Goal: Task Accomplishment & Management: Complete application form

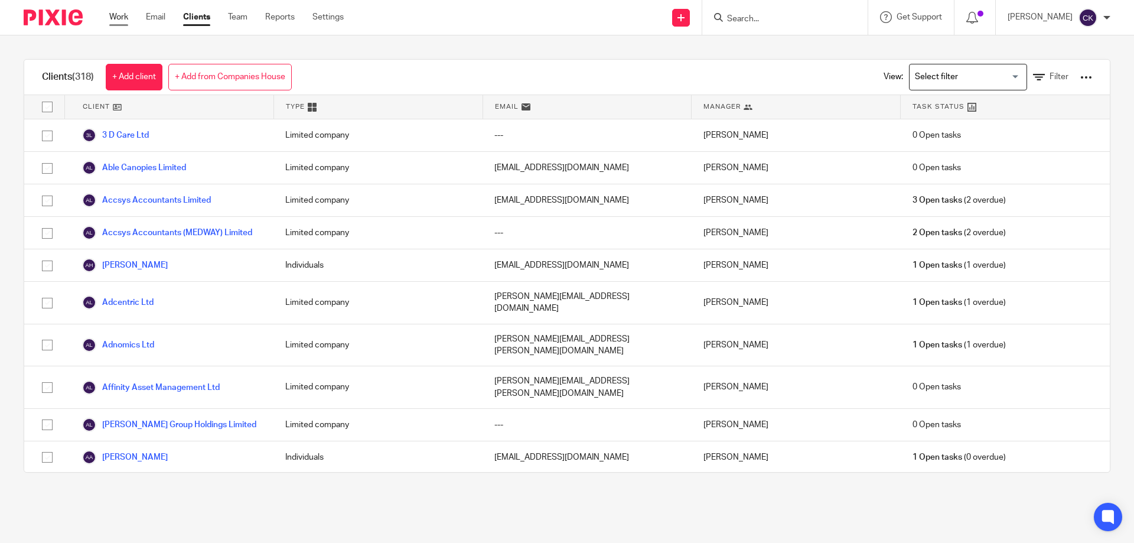
click at [125, 20] on link "Work" at bounding box center [118, 17] width 19 height 12
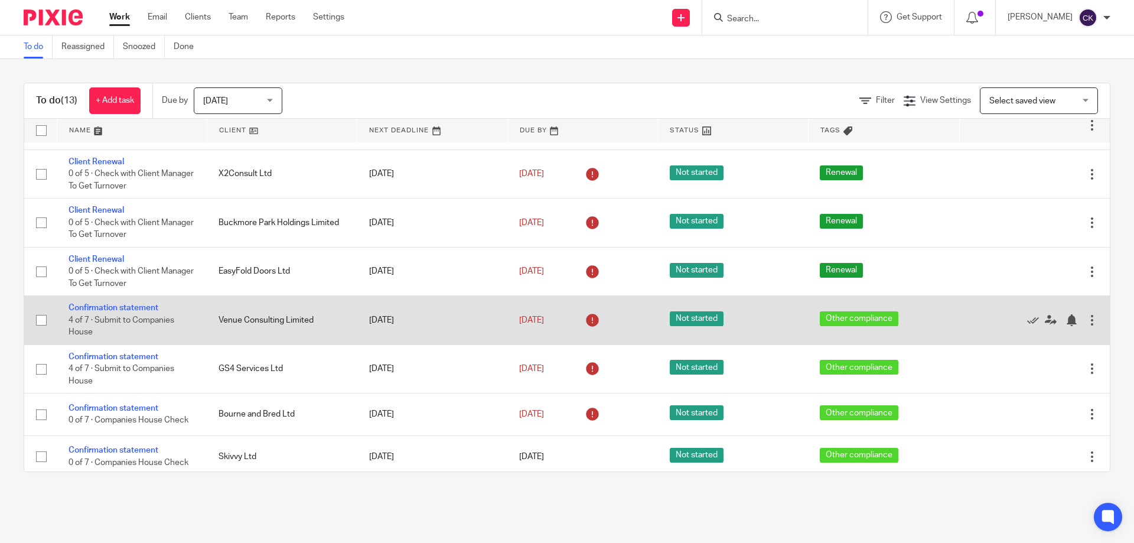
scroll to position [284, 0]
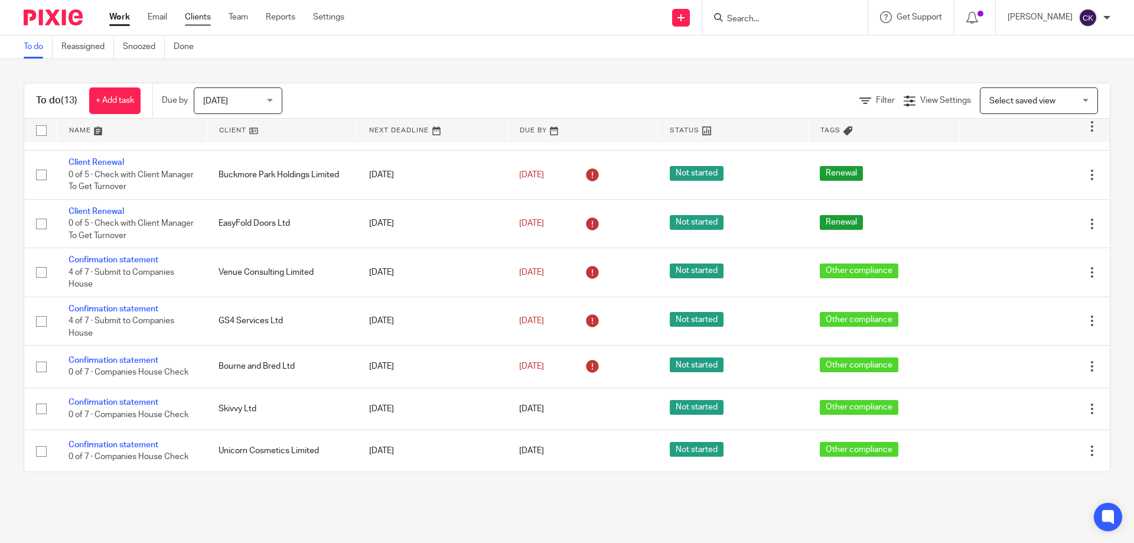
click at [196, 17] on link "Clients" at bounding box center [198, 17] width 26 height 12
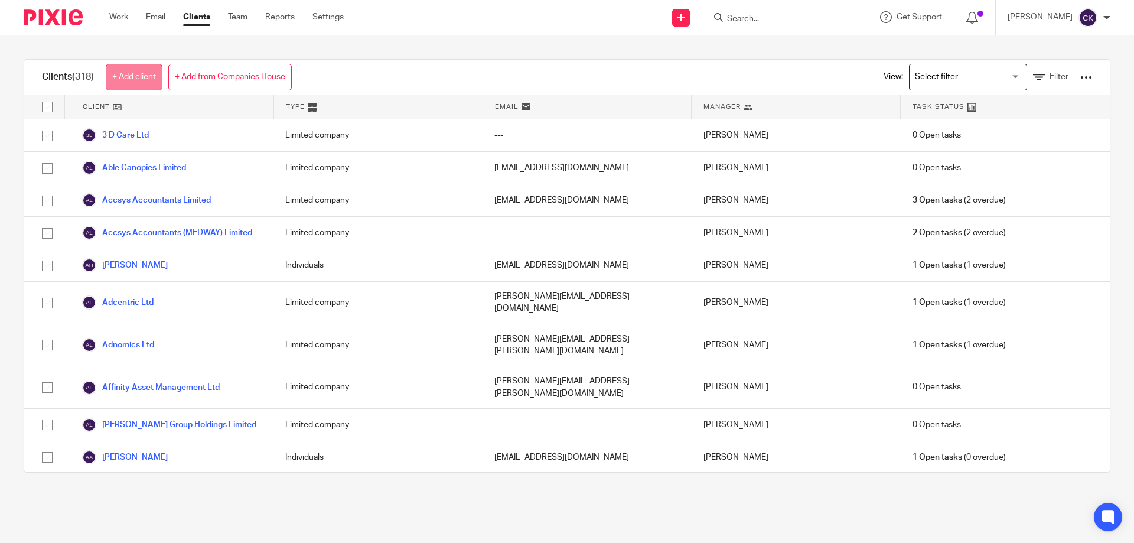
click at [129, 74] on link "+ Add client" at bounding box center [134, 77] width 57 height 27
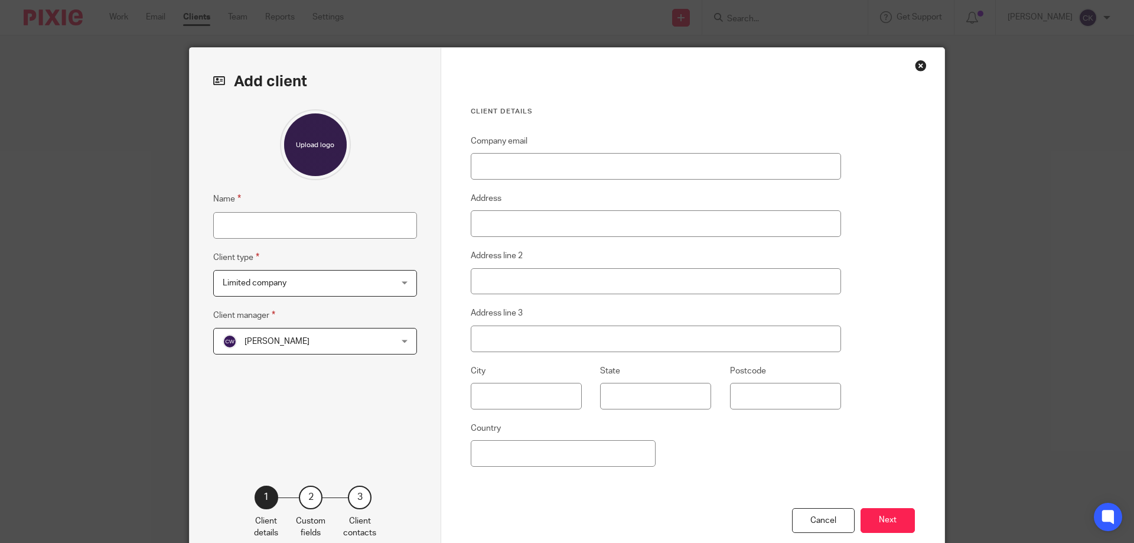
click at [321, 288] on span "Limited company" at bounding box center [300, 283] width 155 height 25
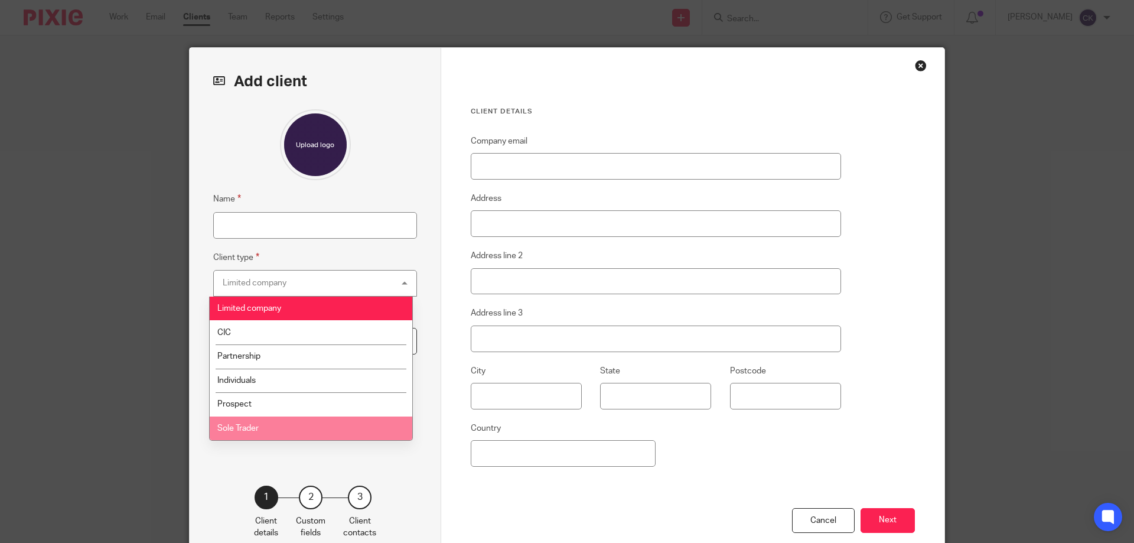
click at [281, 426] on li "Sole Trader" at bounding box center [311, 428] width 203 height 24
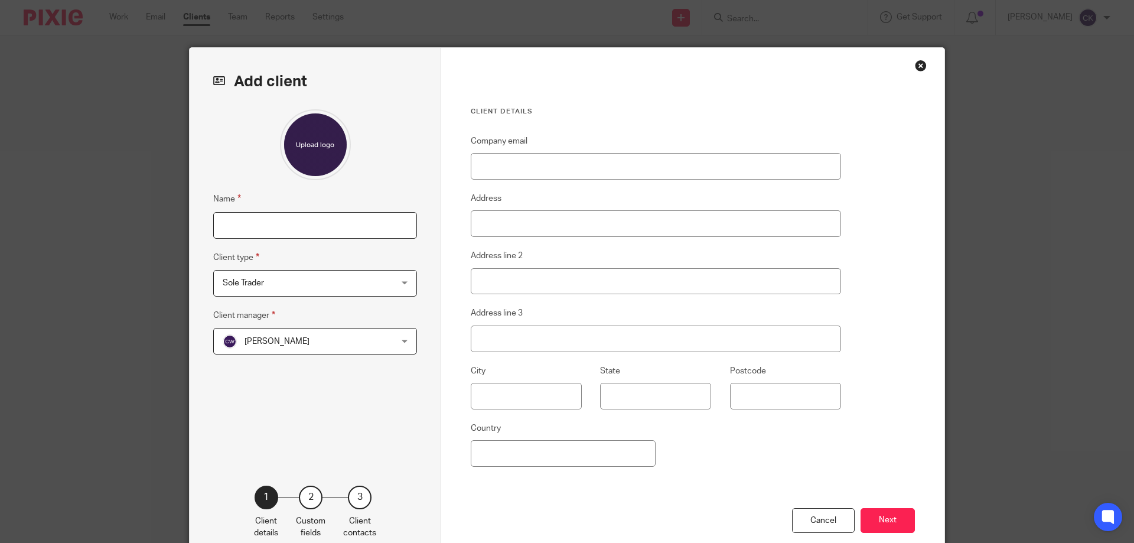
click at [281, 223] on input "Name" at bounding box center [315, 225] width 204 height 27
type input "a"
type input "Amplified SEO"
click at [481, 168] on input "Company email" at bounding box center [656, 166] width 370 height 27
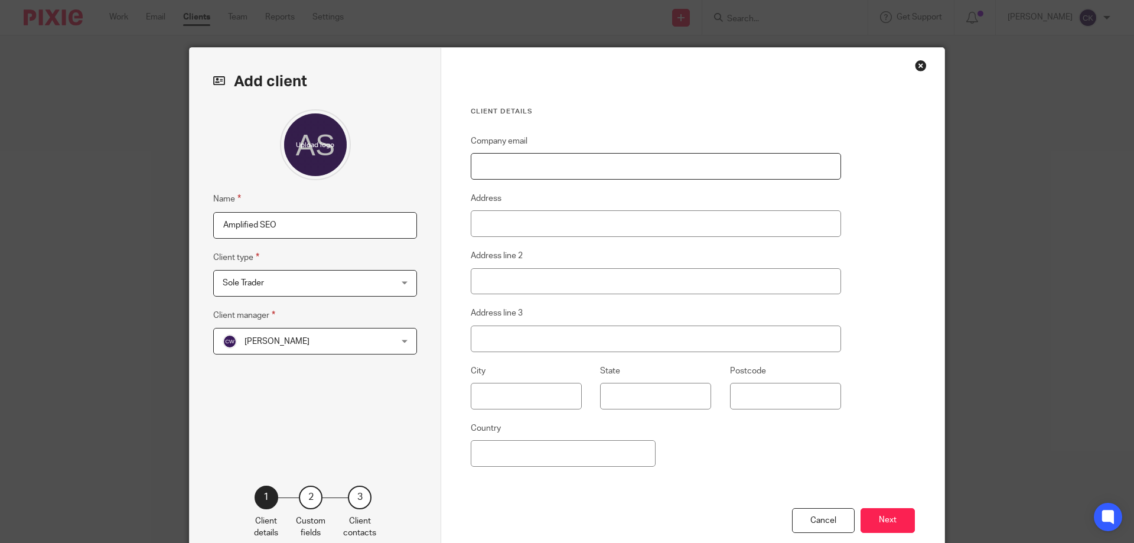
paste input "info@amplifiedseo.co.uk"
type input "info@amplifiedseo.co.uk"
click at [568, 216] on input "Address" at bounding box center [656, 223] width 370 height 27
paste input "11 Moore Street"
type input "11 Moore Street"
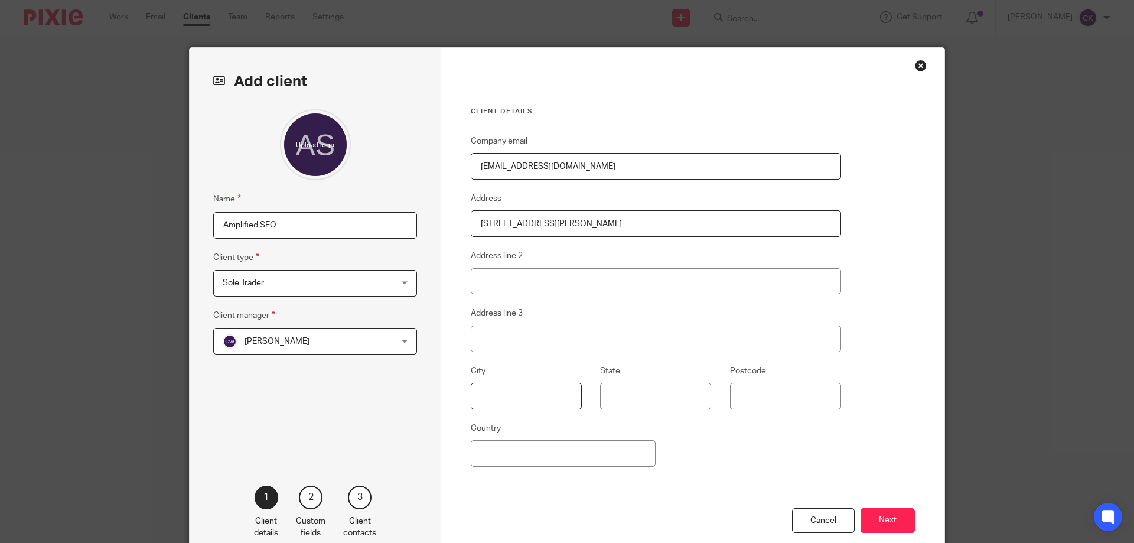
click at [484, 390] on input "text" at bounding box center [526, 396] width 111 height 27
paste input "Rochester"
type input "Rochester"
click at [657, 402] on input "State" at bounding box center [655, 396] width 111 height 27
type input "Kent"
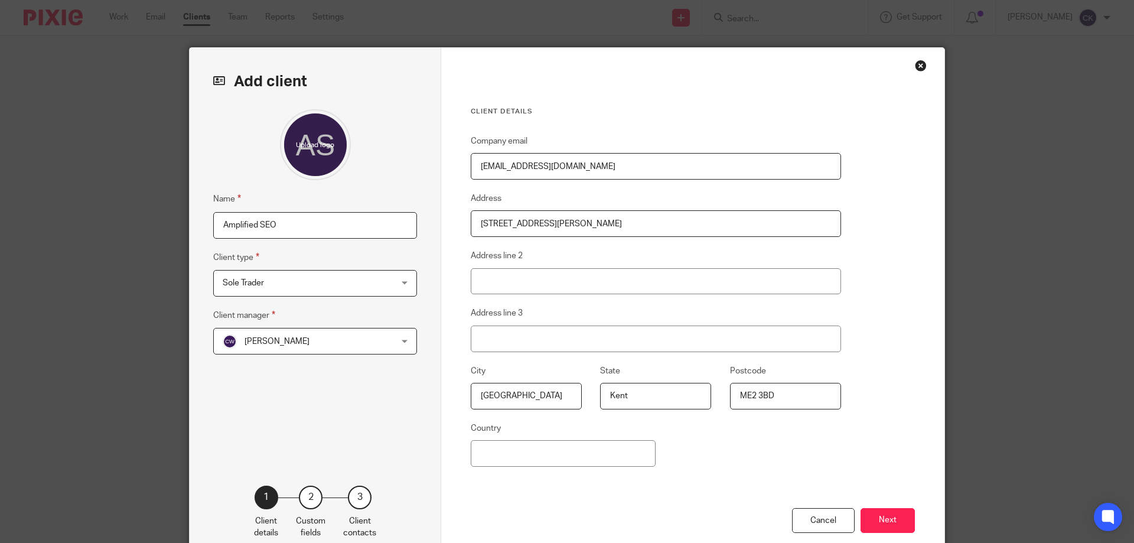
type input "ME2 3BD"
click at [542, 450] on input "Country" at bounding box center [563, 453] width 185 height 27
type input "United Kingdom"
type input "Headcorn"
drag, startPoint x: 540, startPoint y: 292, endPoint x: 343, endPoint y: 300, distance: 198.0
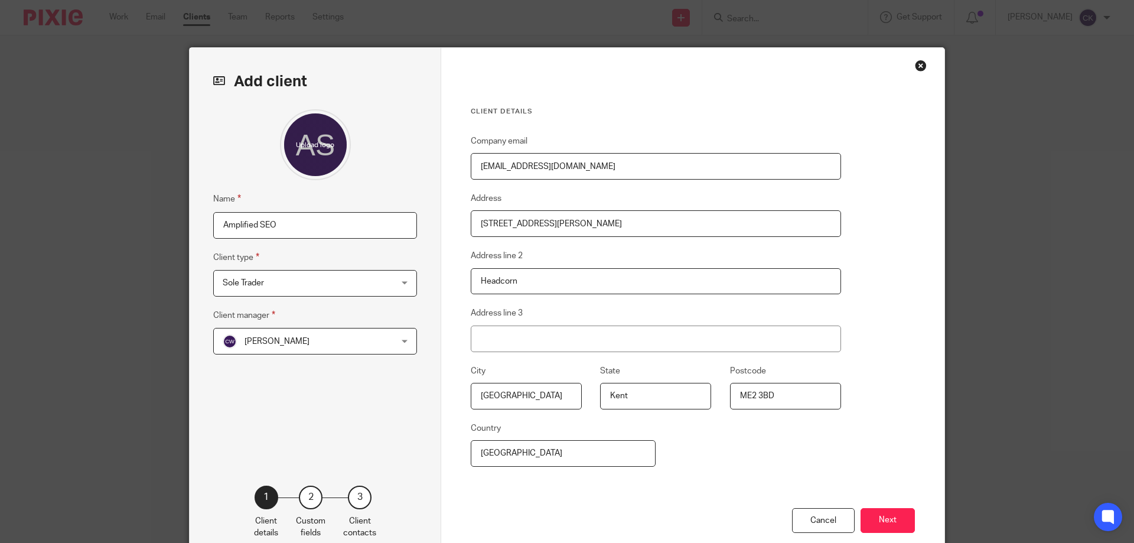
click at [341, 292] on div "Add client Name Amplified SEO Client type Sole Trader Sole Trader Limited compa…" at bounding box center [567, 305] width 755 height 514
click at [890, 515] on button "Next" at bounding box center [888, 520] width 54 height 25
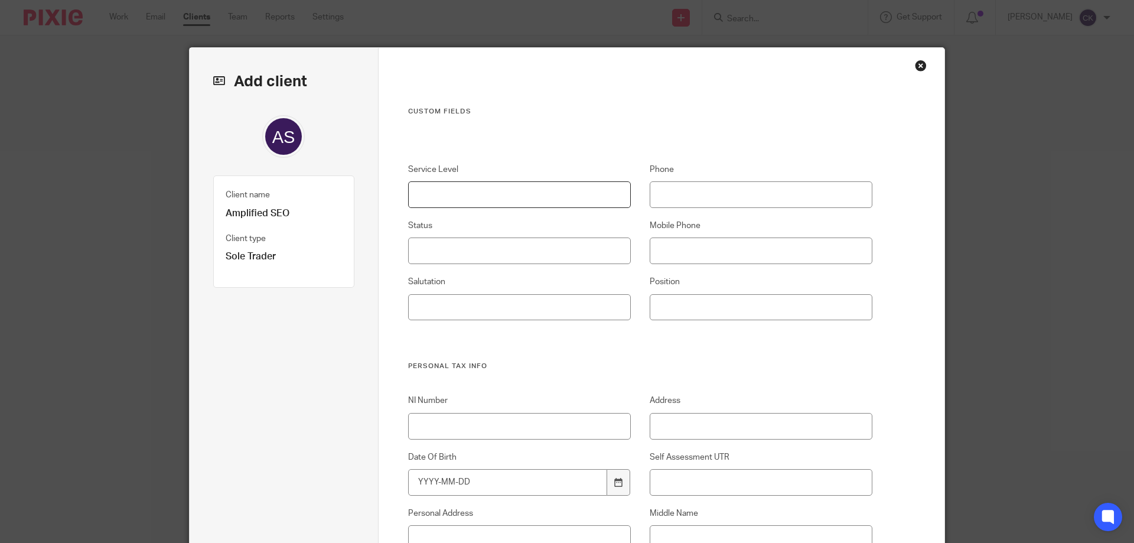
click at [514, 200] on input "Service Level" at bounding box center [519, 194] width 223 height 27
type input "Compliance"
click at [672, 258] on input "Mobile Phone" at bounding box center [761, 250] width 223 height 27
paste input "tel:07949 248 272"
click at [666, 251] on input "tel:07949 248 272" at bounding box center [761, 250] width 223 height 27
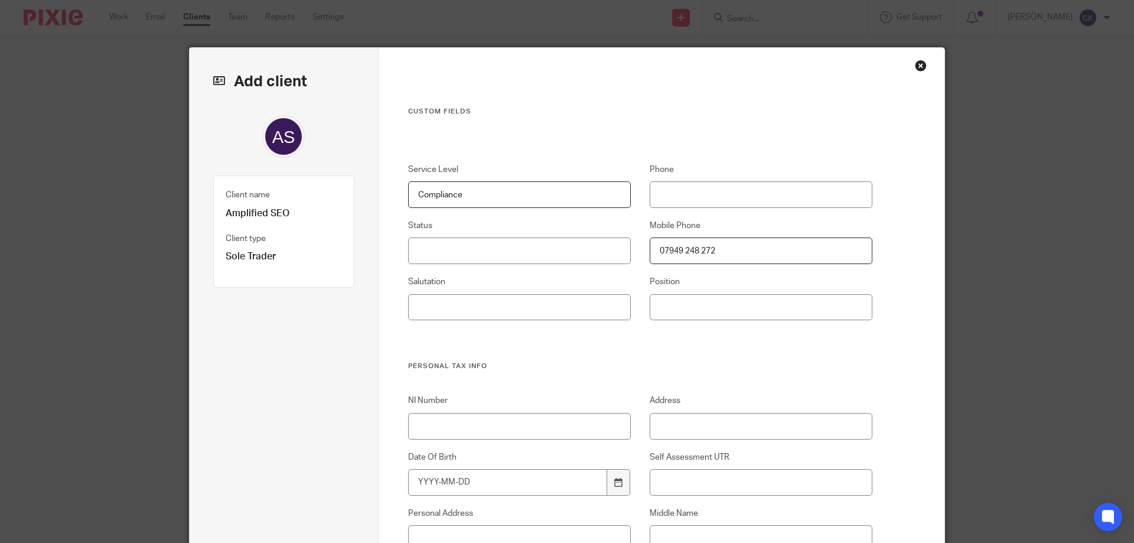
type input "07949 248 272"
click at [579, 247] on input "Status" at bounding box center [519, 250] width 223 height 27
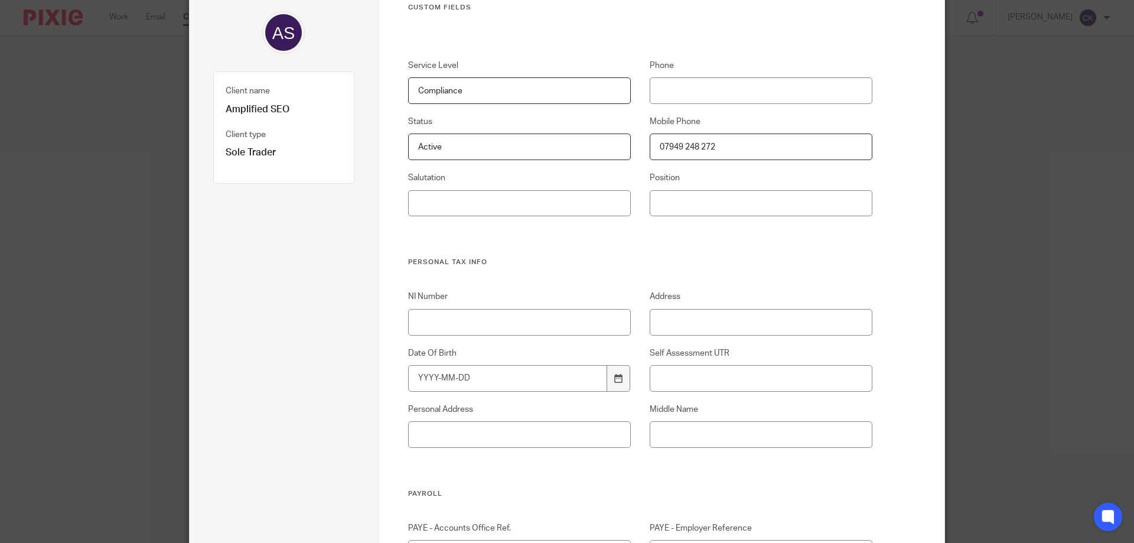
scroll to position [118, 0]
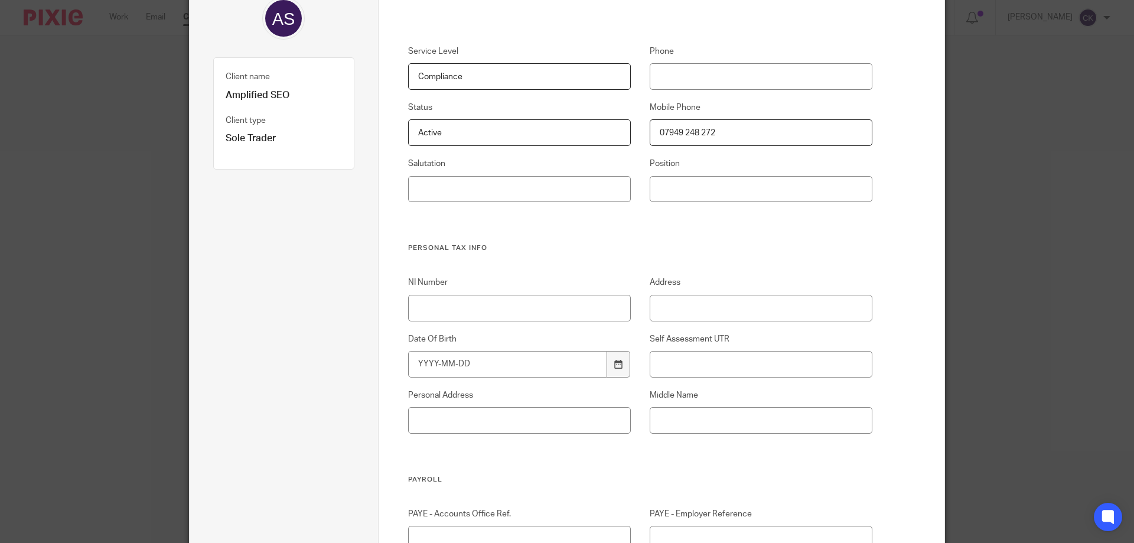
type input "Active"
click at [700, 310] on input "Address" at bounding box center [761, 308] width 223 height 27
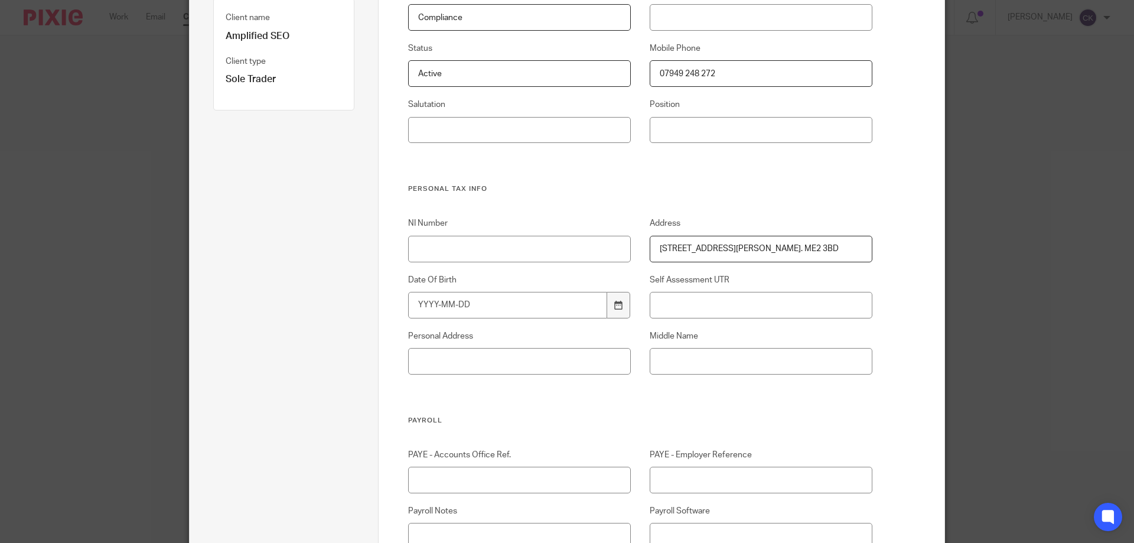
drag, startPoint x: 822, startPoint y: 250, endPoint x: 644, endPoint y: 256, distance: 177.3
click at [650, 255] on input "11 Moore Street, Rochester, kent. ME2 3BD" at bounding box center [761, 249] width 223 height 27
type input "11 Moore Street, Rochester, kent. ME2 3BD"
click at [530, 359] on input "Personal Address" at bounding box center [519, 361] width 223 height 27
paste input "11 Moore Street, Rochester, kent. ME2 3BD"
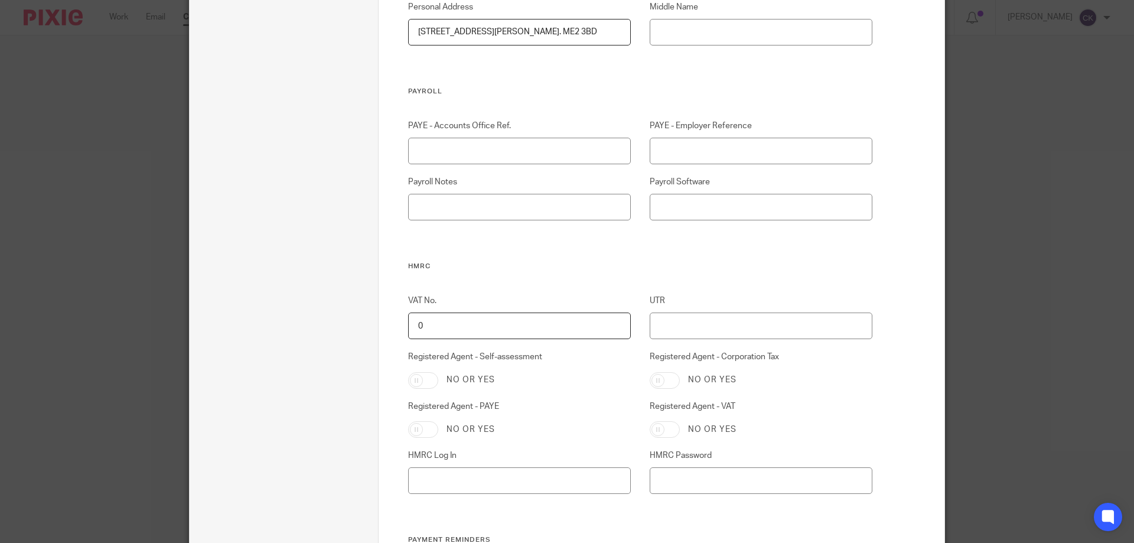
scroll to position [532, 0]
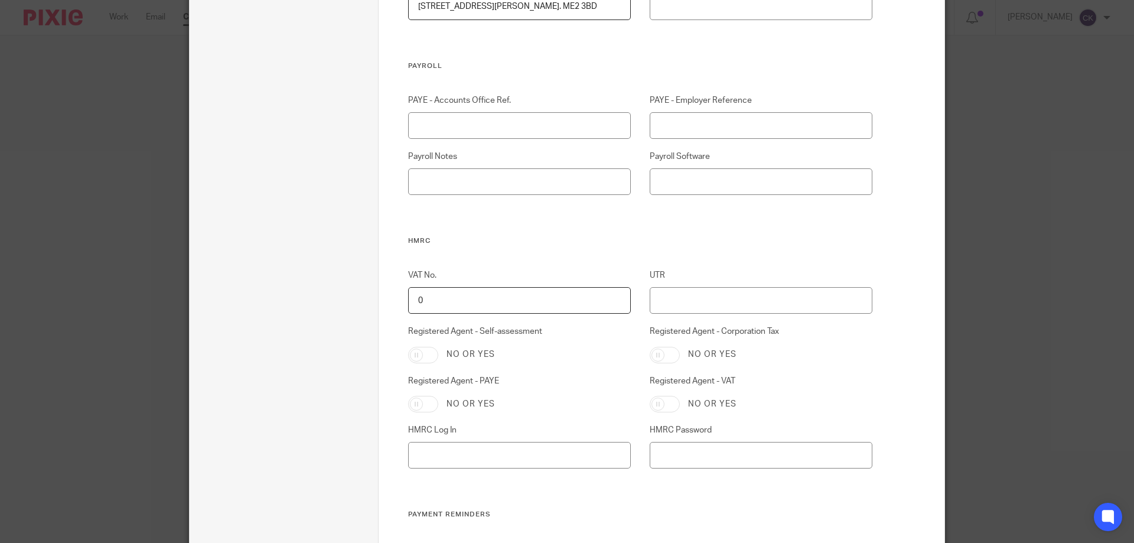
type input "11 Moore Street, Rochester, kent. ME2 3BD"
click at [412, 356] on input "Registered Agent - Self-assessment" at bounding box center [423, 355] width 30 height 17
checkbox input "true"
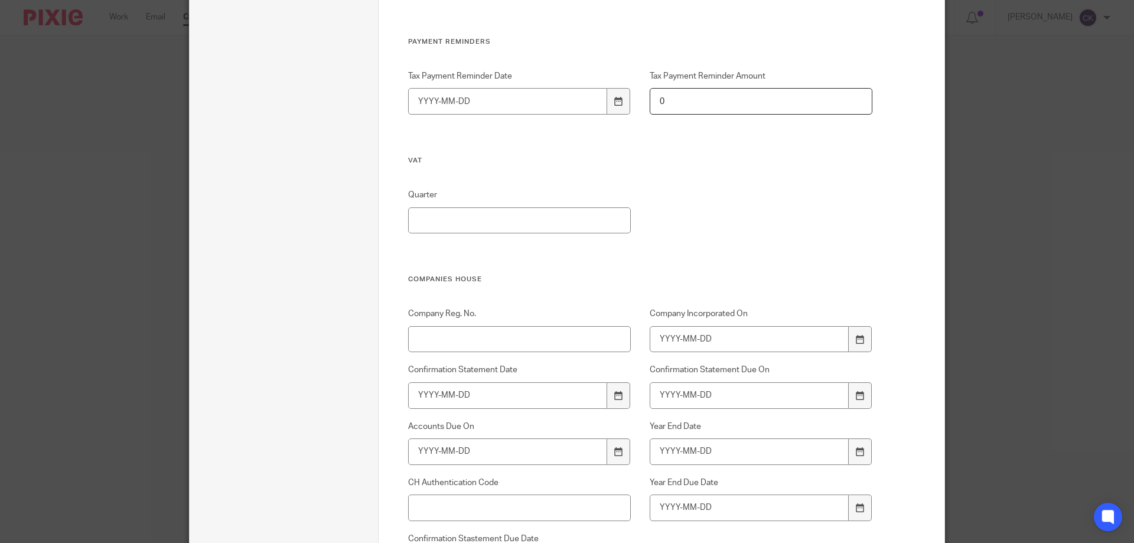
scroll to position [1063, 0]
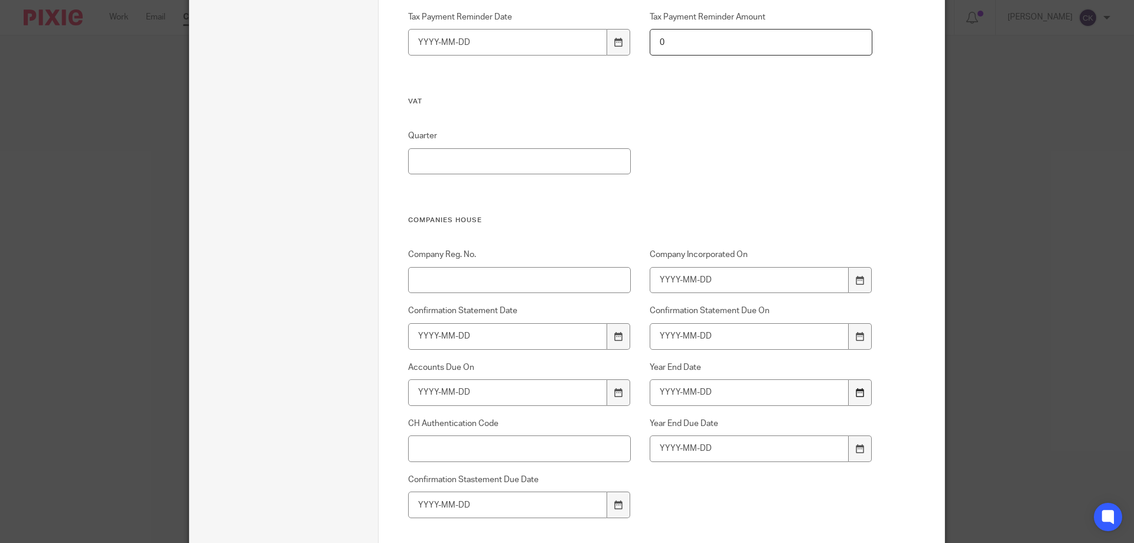
click at [861, 395] on div at bounding box center [860, 392] width 22 height 27
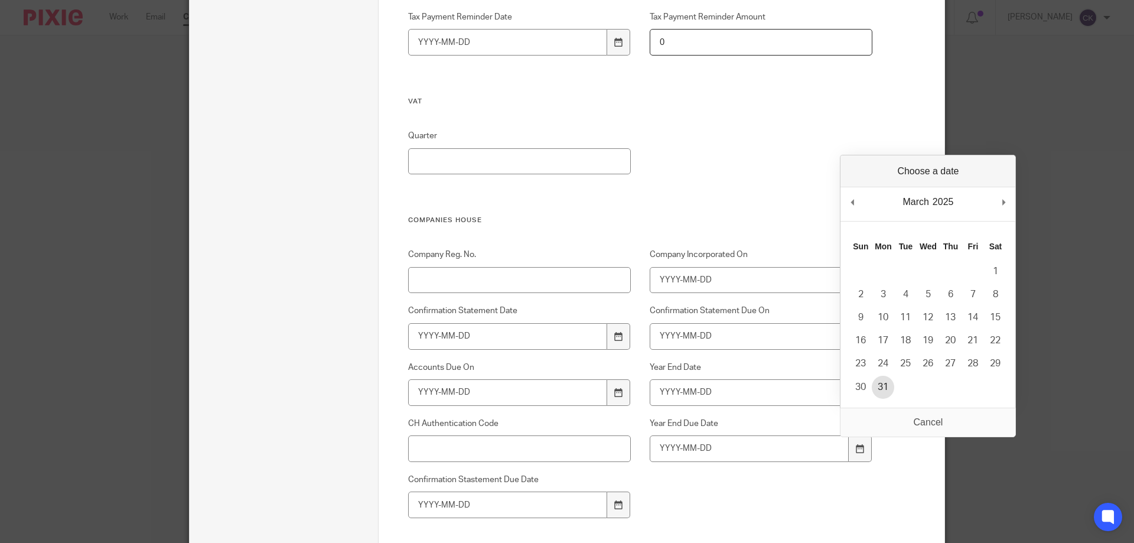
type input "2025-03-31"
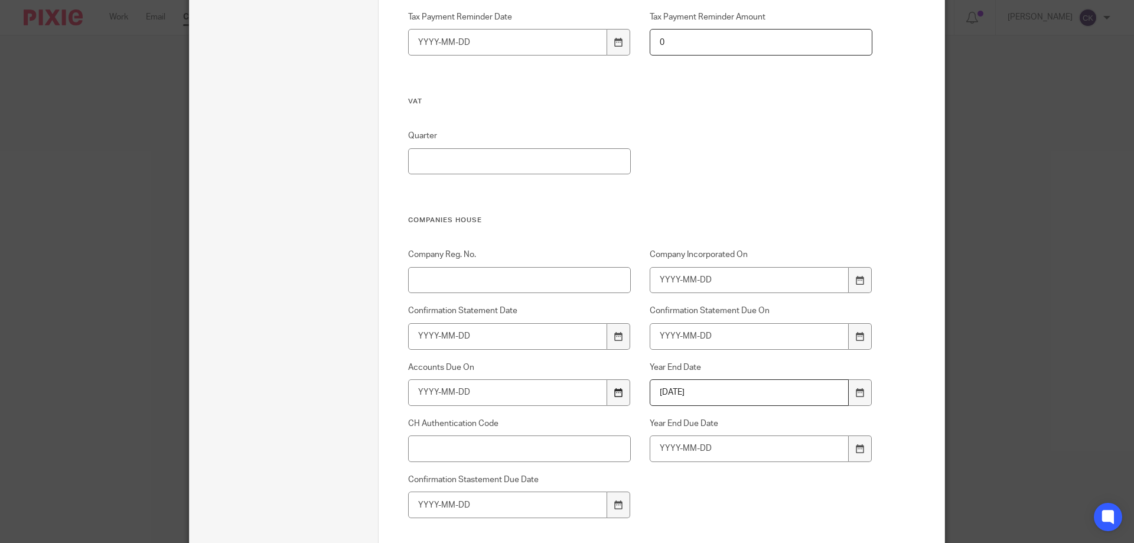
click at [619, 391] on div at bounding box center [618, 392] width 22 height 27
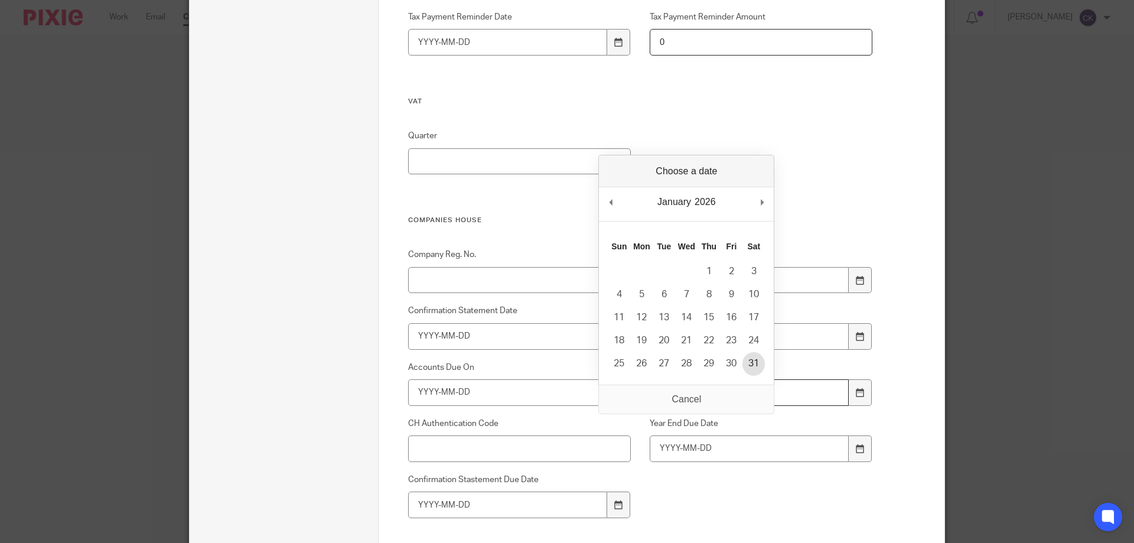
type input "2026-01-31"
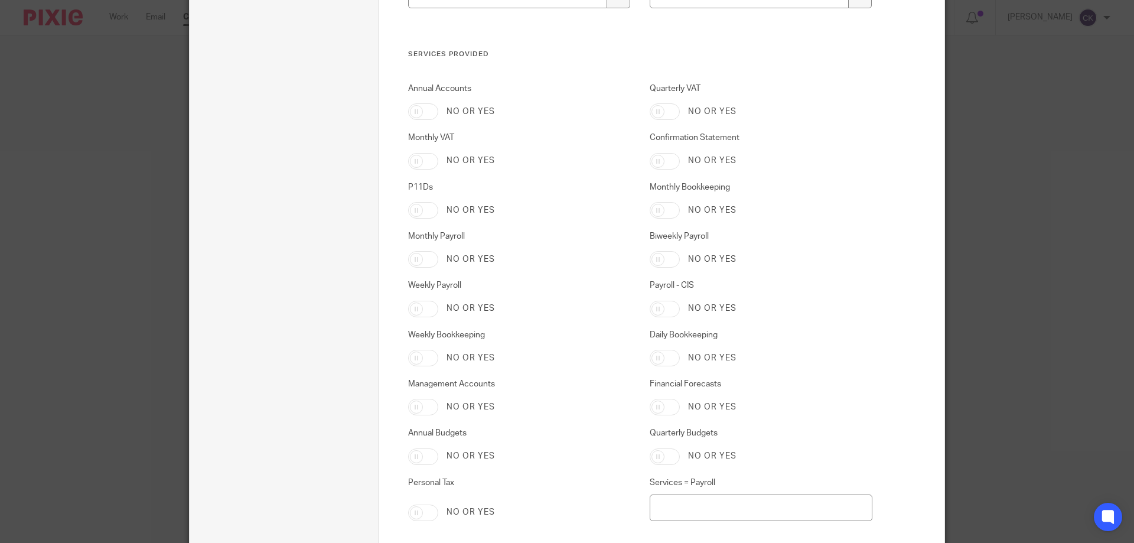
scroll to position [2245, 0]
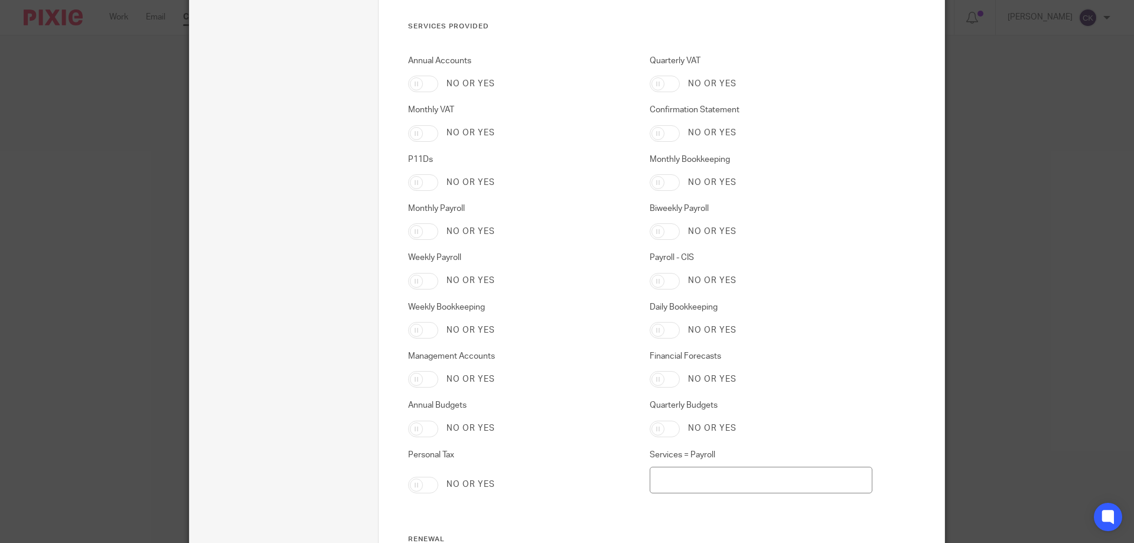
click at [409, 487] on input "Personal Tax" at bounding box center [423, 485] width 30 height 17
checkbox input "true"
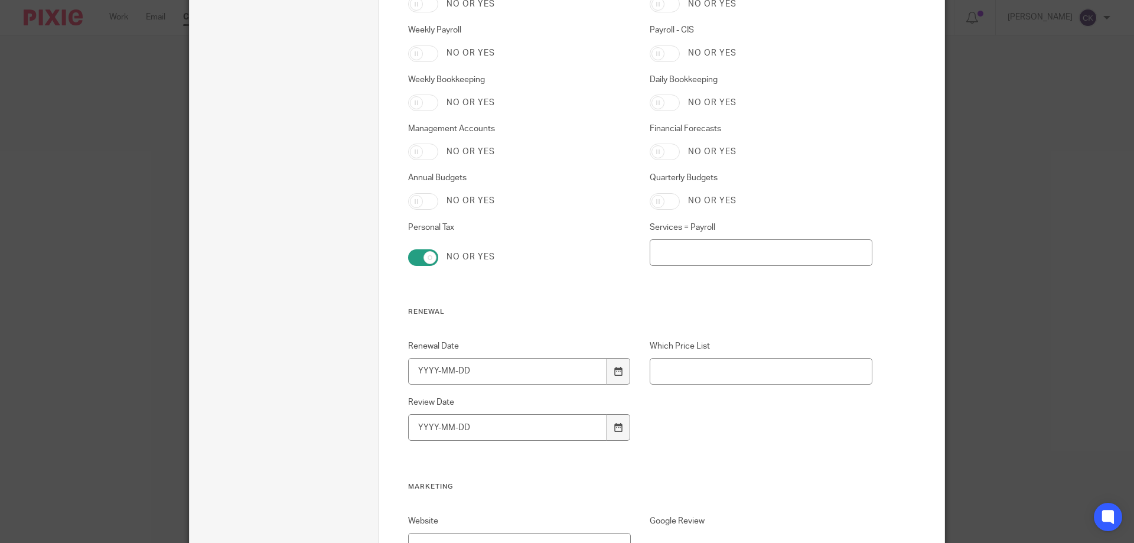
scroll to position [2481, 0]
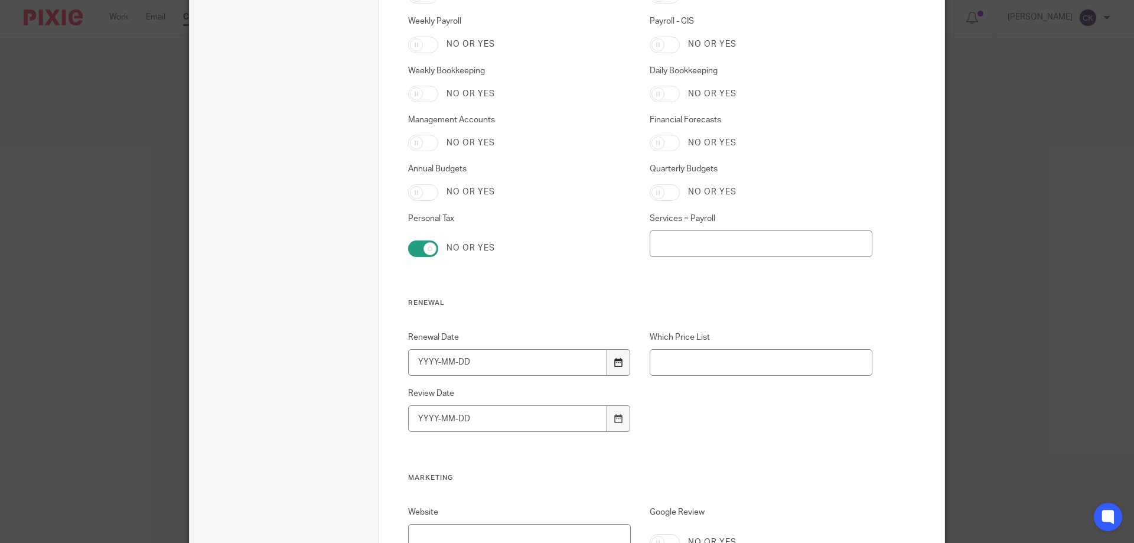
click at [611, 369] on div at bounding box center [618, 362] width 22 height 27
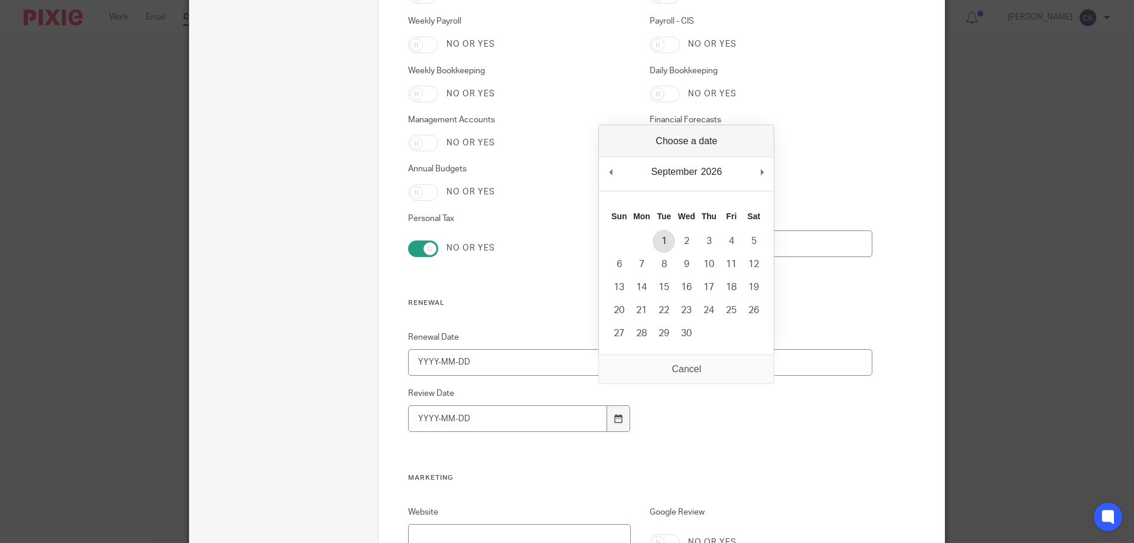
type input "2026-09-01"
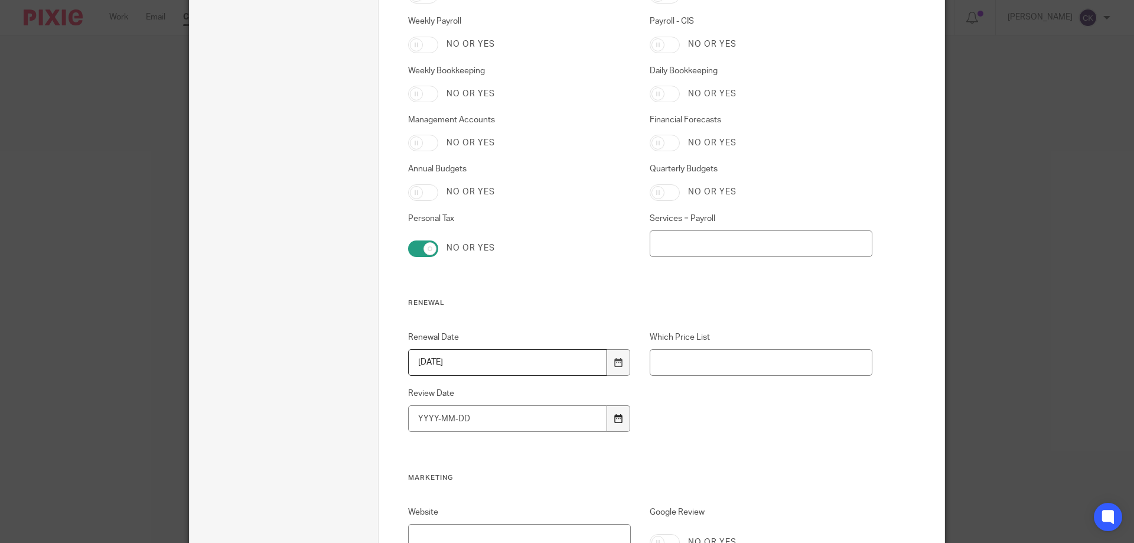
click at [614, 425] on div at bounding box center [618, 418] width 22 height 27
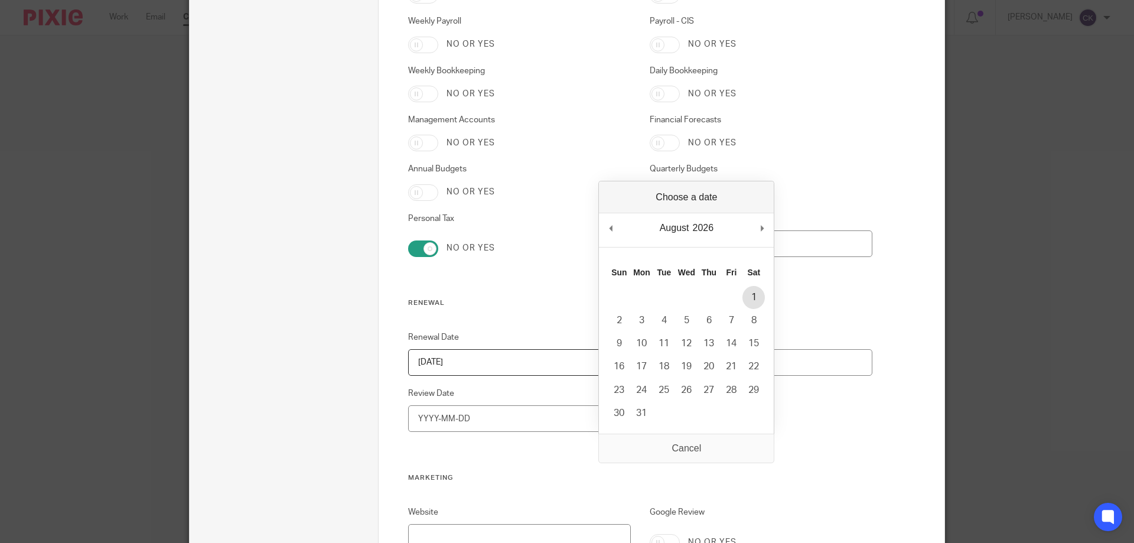
type input "2026-08-01"
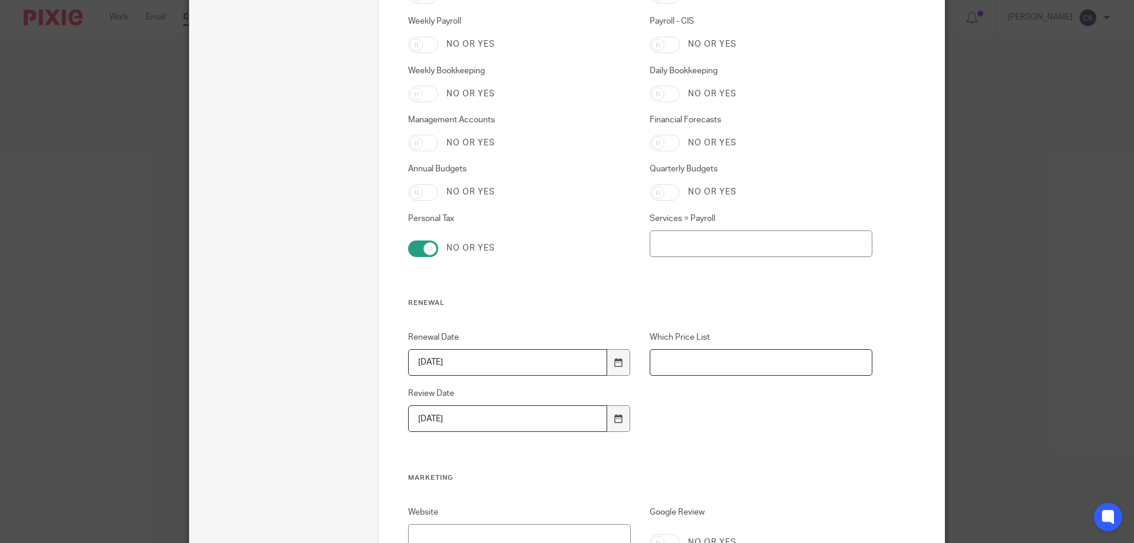
click at [740, 360] on input "Which Price List" at bounding box center [761, 362] width 223 height 27
type input "n"
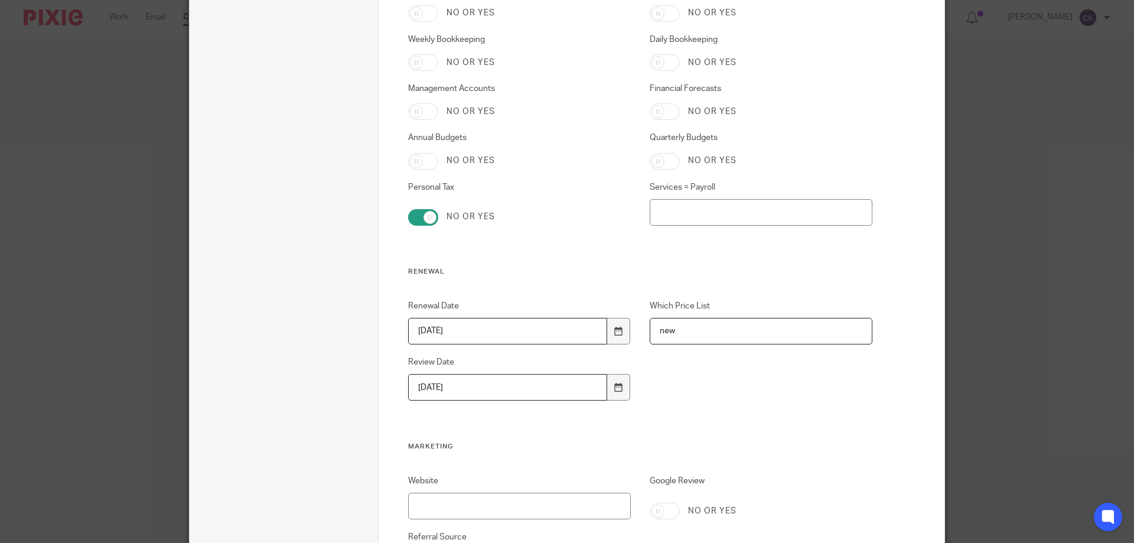
scroll to position [2689, 0]
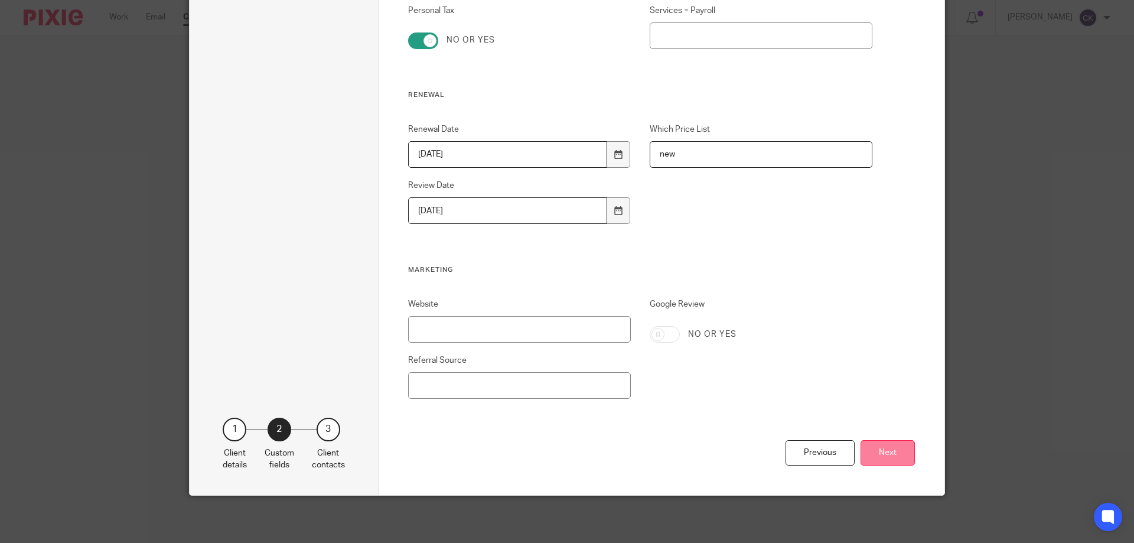
type input "new"
click at [901, 458] on button "Next" at bounding box center [888, 452] width 54 height 25
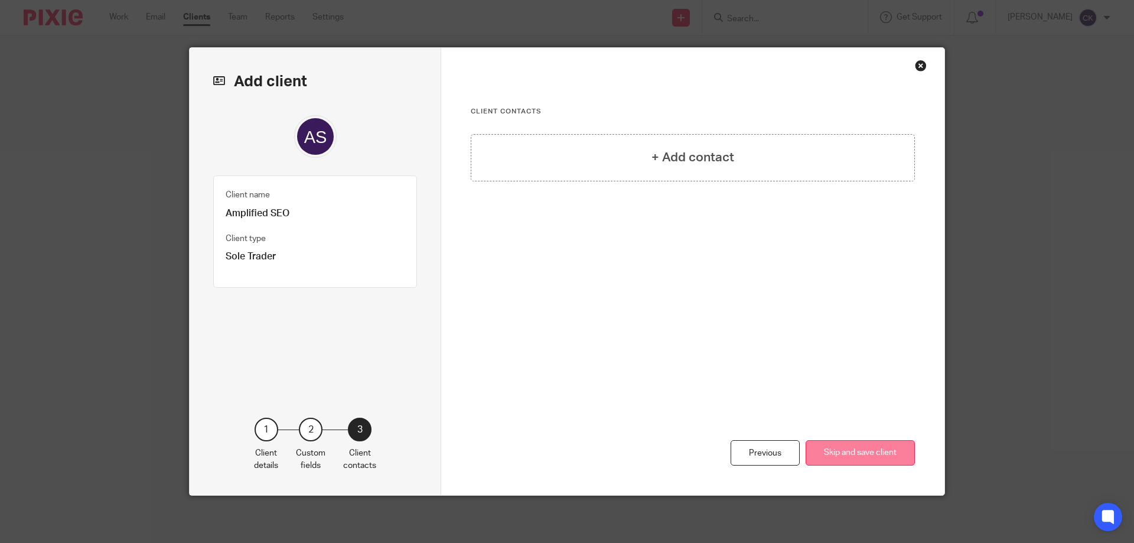
click at [898, 452] on button "Skip and save client" at bounding box center [860, 452] width 109 height 25
click at [868, 450] on button "Skip and save client" at bounding box center [860, 452] width 109 height 25
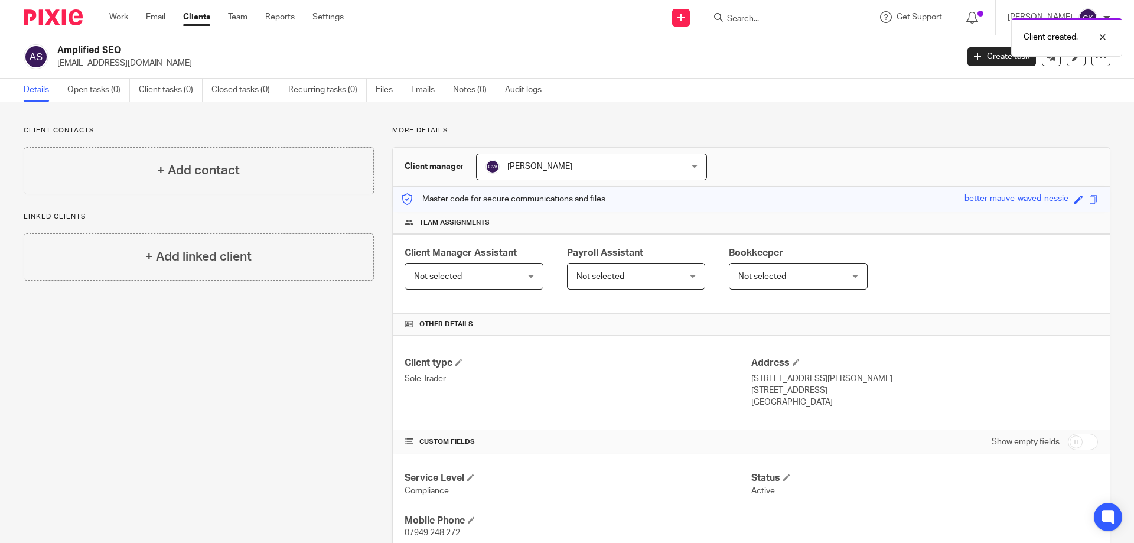
click at [482, 284] on span "Not selected" at bounding box center [465, 275] width 103 height 25
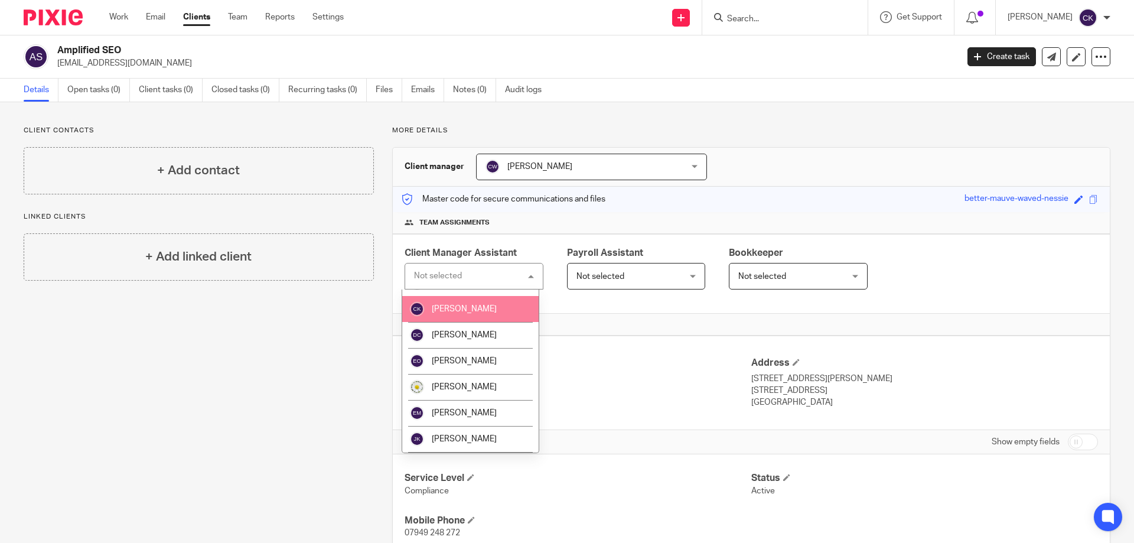
scroll to position [118, 0]
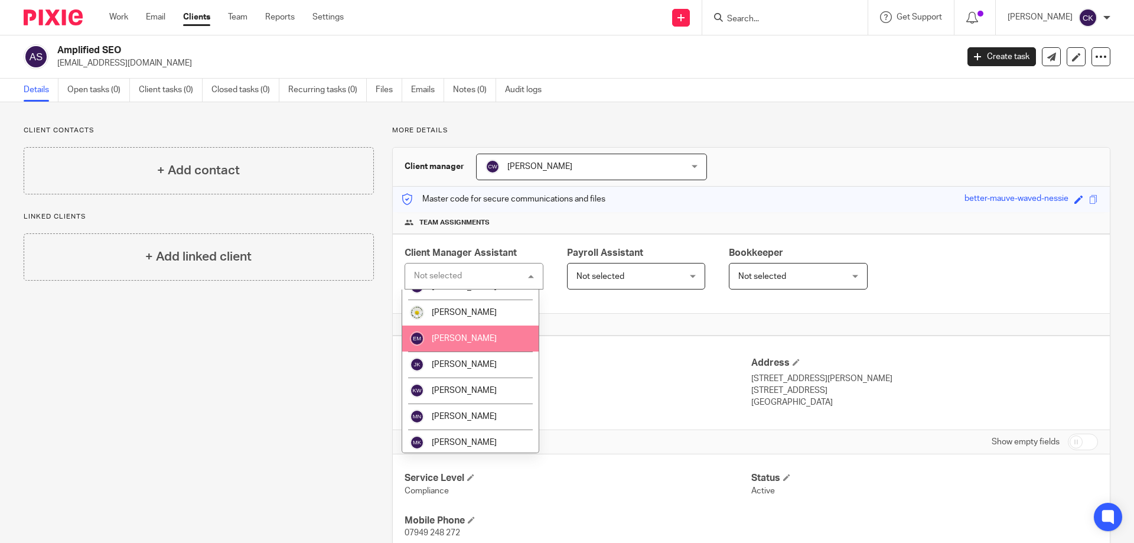
click at [472, 338] on span "[PERSON_NAME]" at bounding box center [464, 338] width 65 height 8
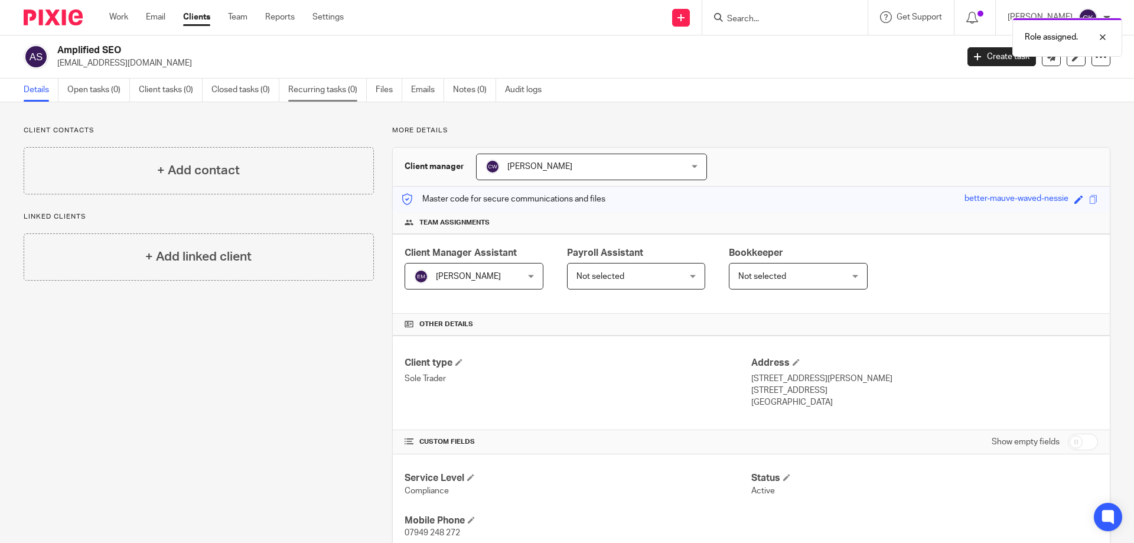
click at [328, 93] on link "Recurring tasks (0)" at bounding box center [327, 90] width 79 height 23
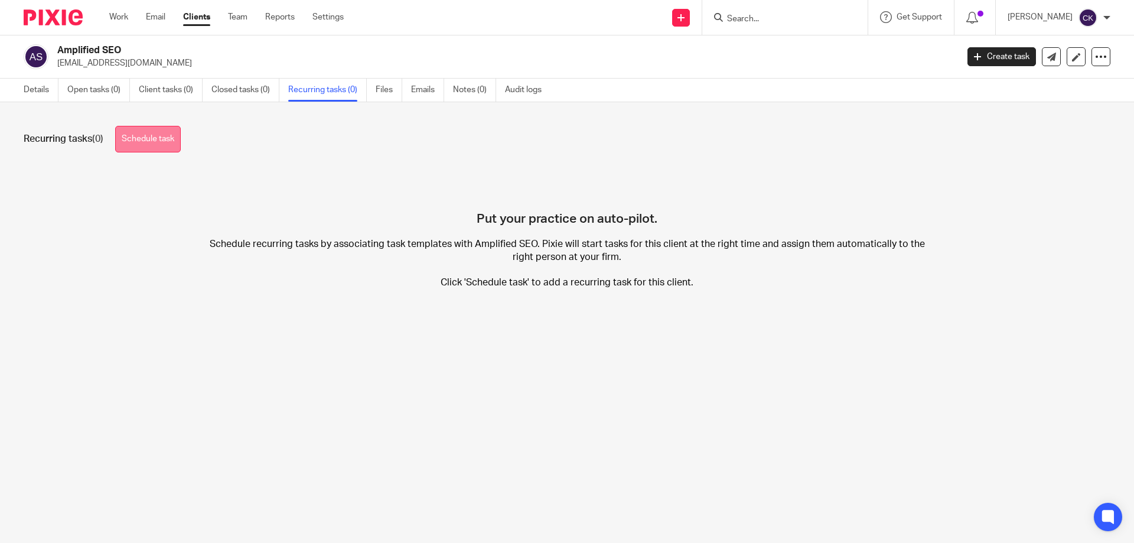
click at [171, 144] on link "Schedule task" at bounding box center [148, 139] width 66 height 27
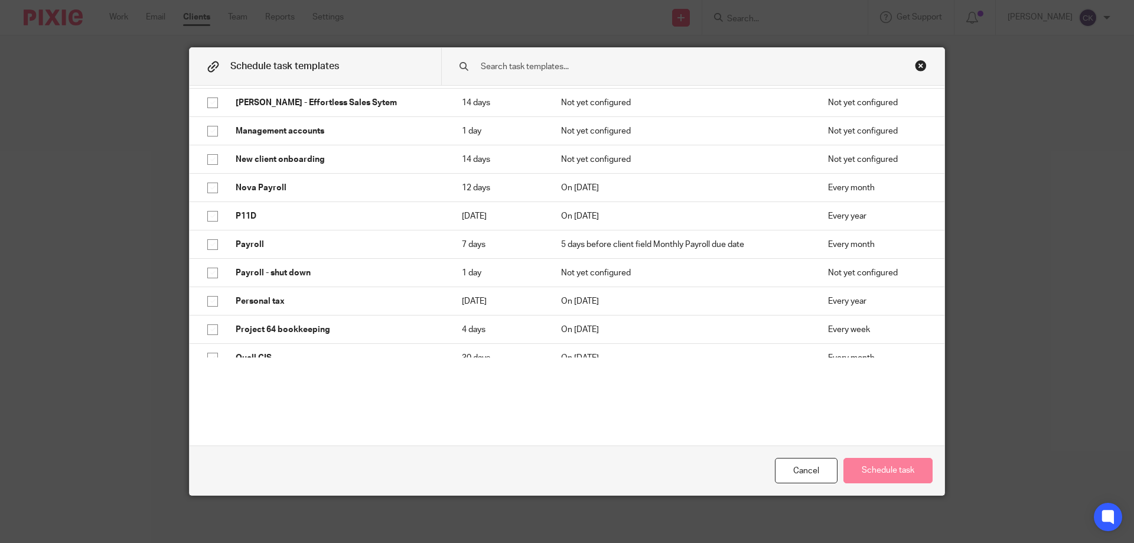
scroll to position [591, 0]
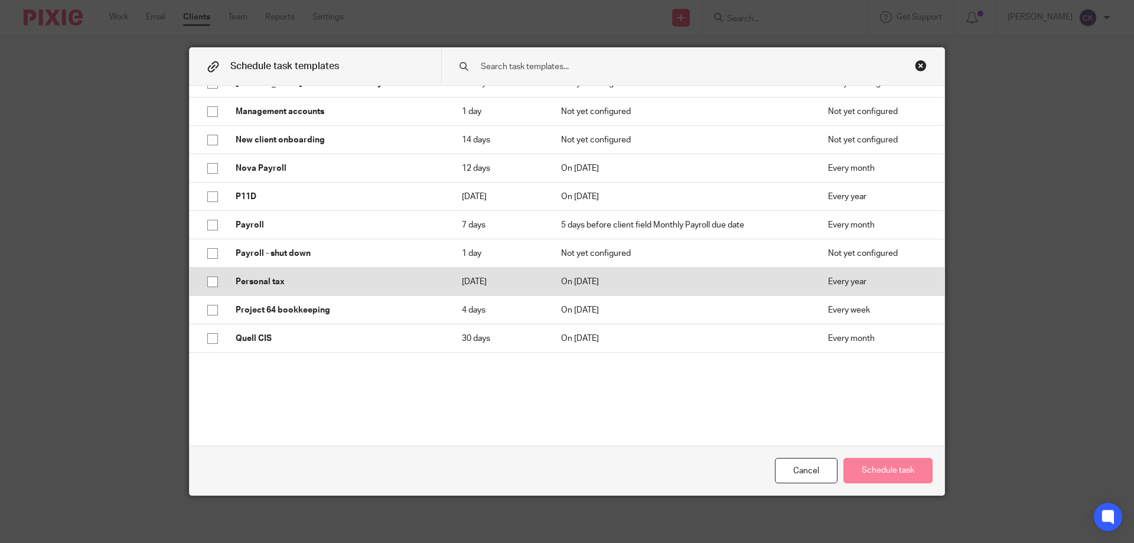
click at [206, 281] on input "checkbox" at bounding box center [212, 282] width 22 height 22
checkbox input "true"
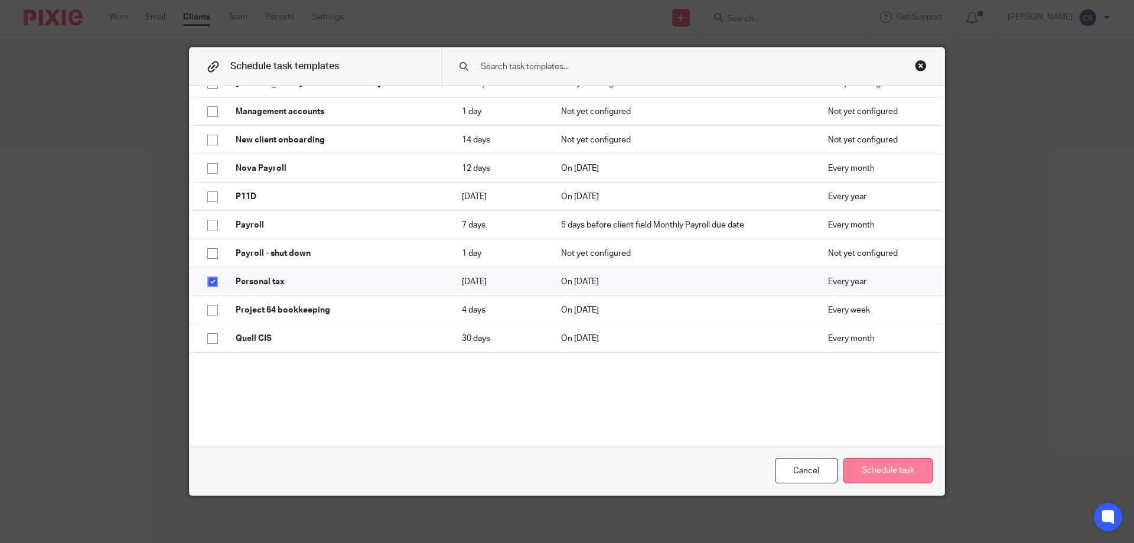
click at [899, 471] on button "Schedule task" at bounding box center [887, 470] width 89 height 25
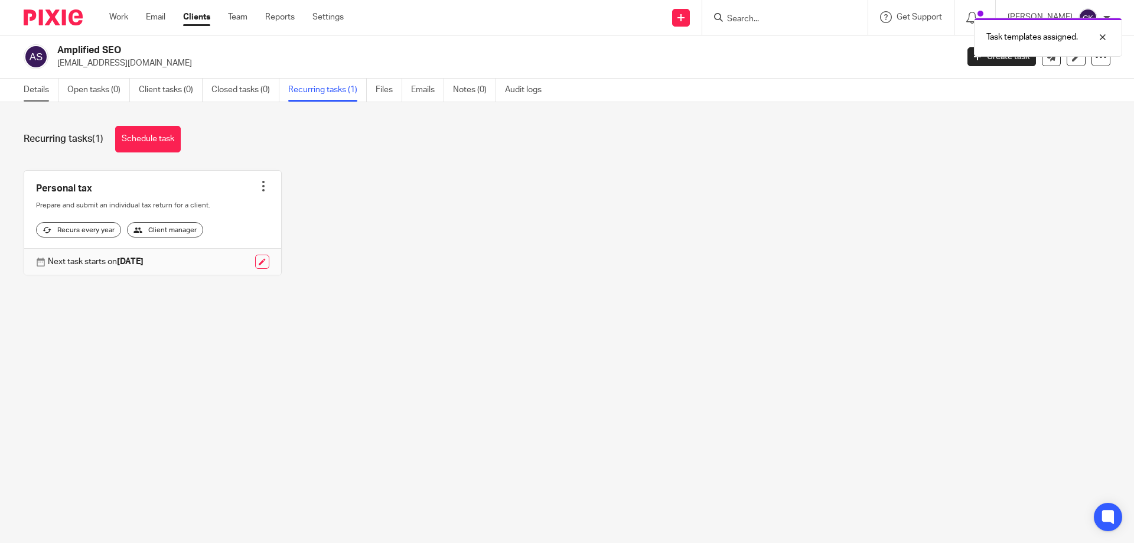
click at [40, 93] on link "Details" at bounding box center [41, 90] width 35 height 23
